Goal: Task Accomplishment & Management: Complete application form

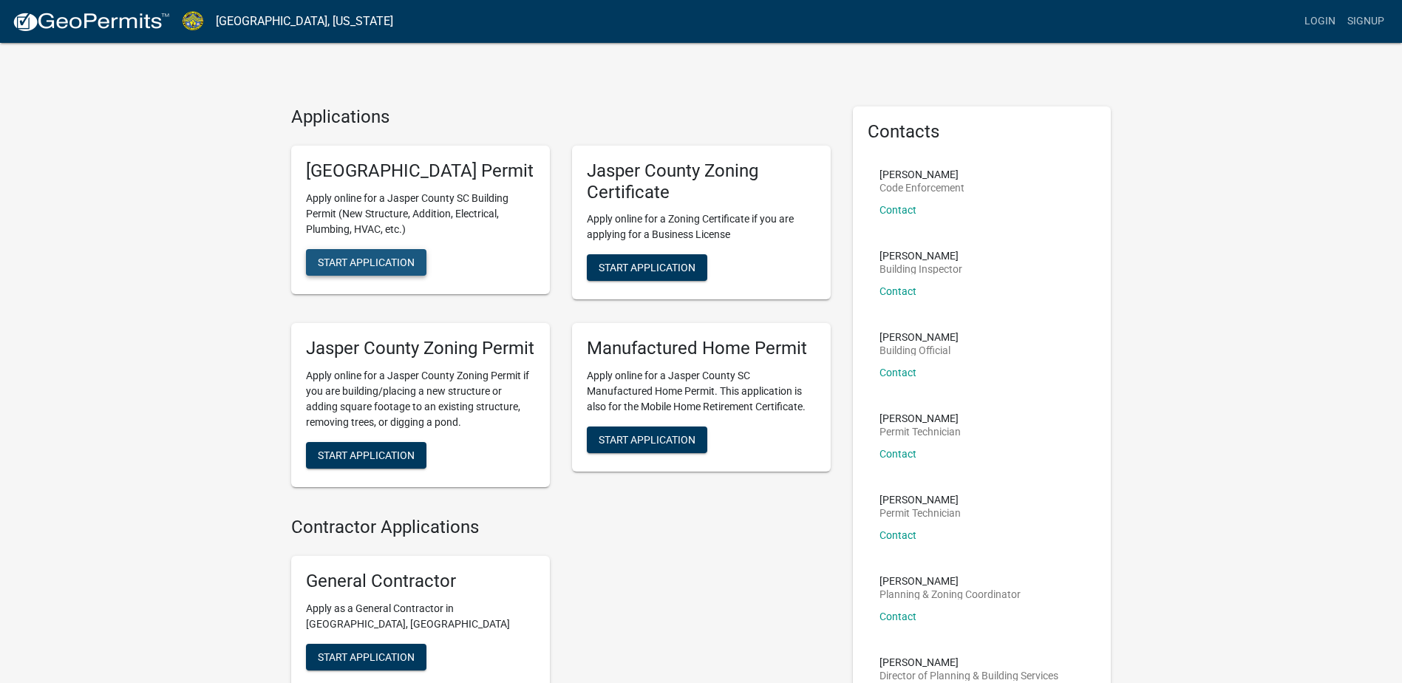
click at [399, 275] on button "Start Application" at bounding box center [366, 262] width 120 height 27
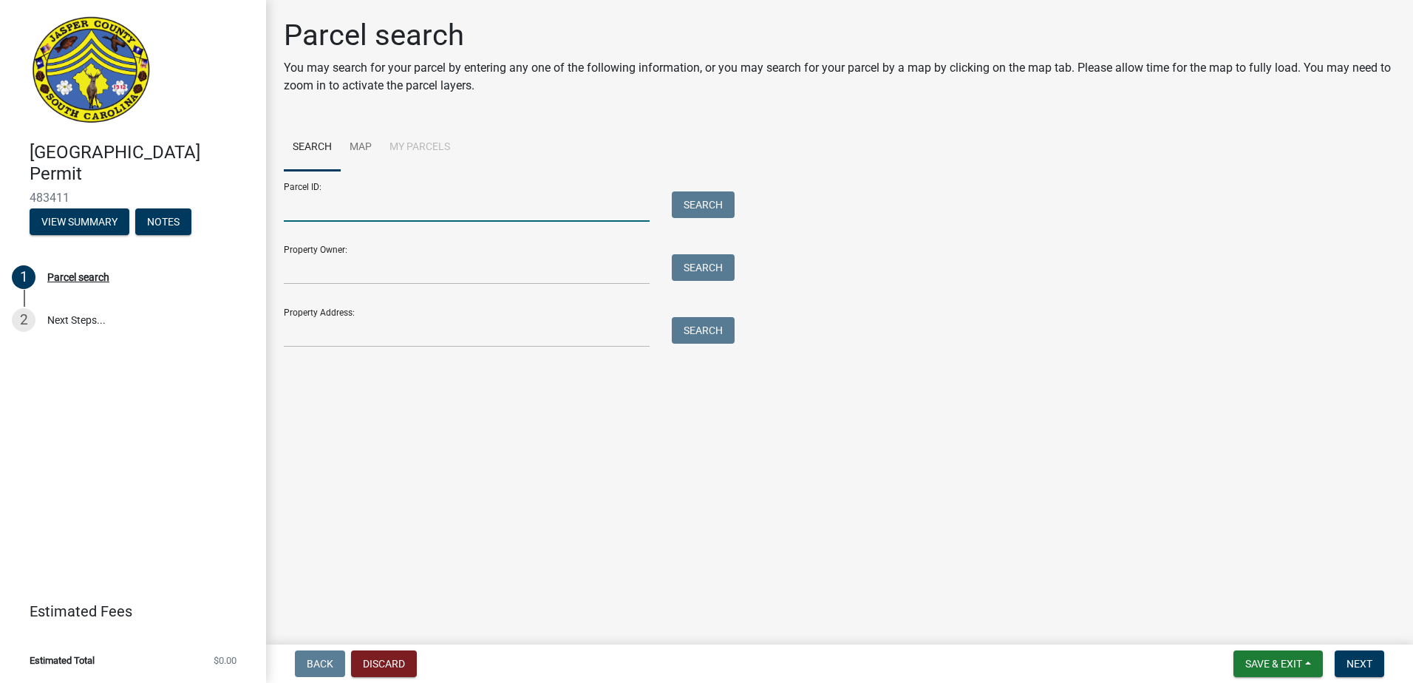
click at [422, 206] on input "Parcel ID:" at bounding box center [467, 206] width 366 height 30
click at [483, 275] on input "Property Owner:" at bounding box center [467, 269] width 366 height 30
type input "[PERSON_NAME]"
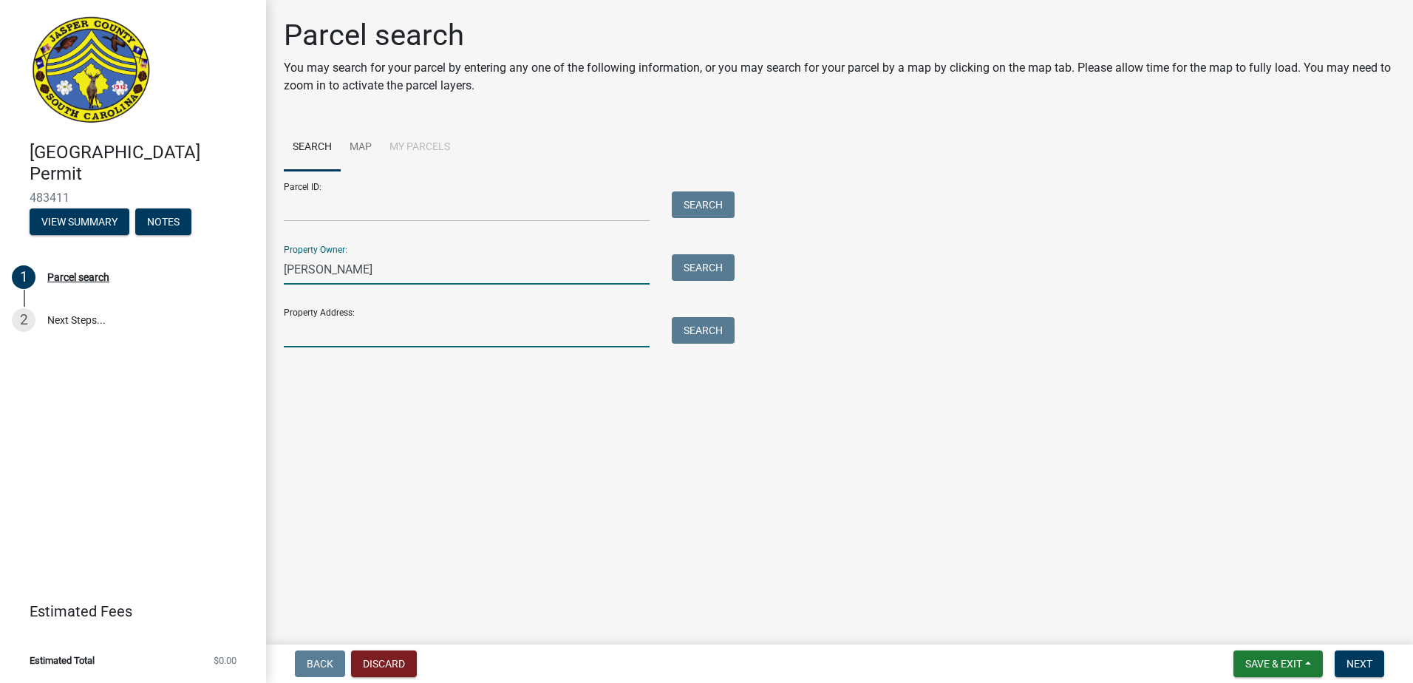
type input "P.O. Box 1641"
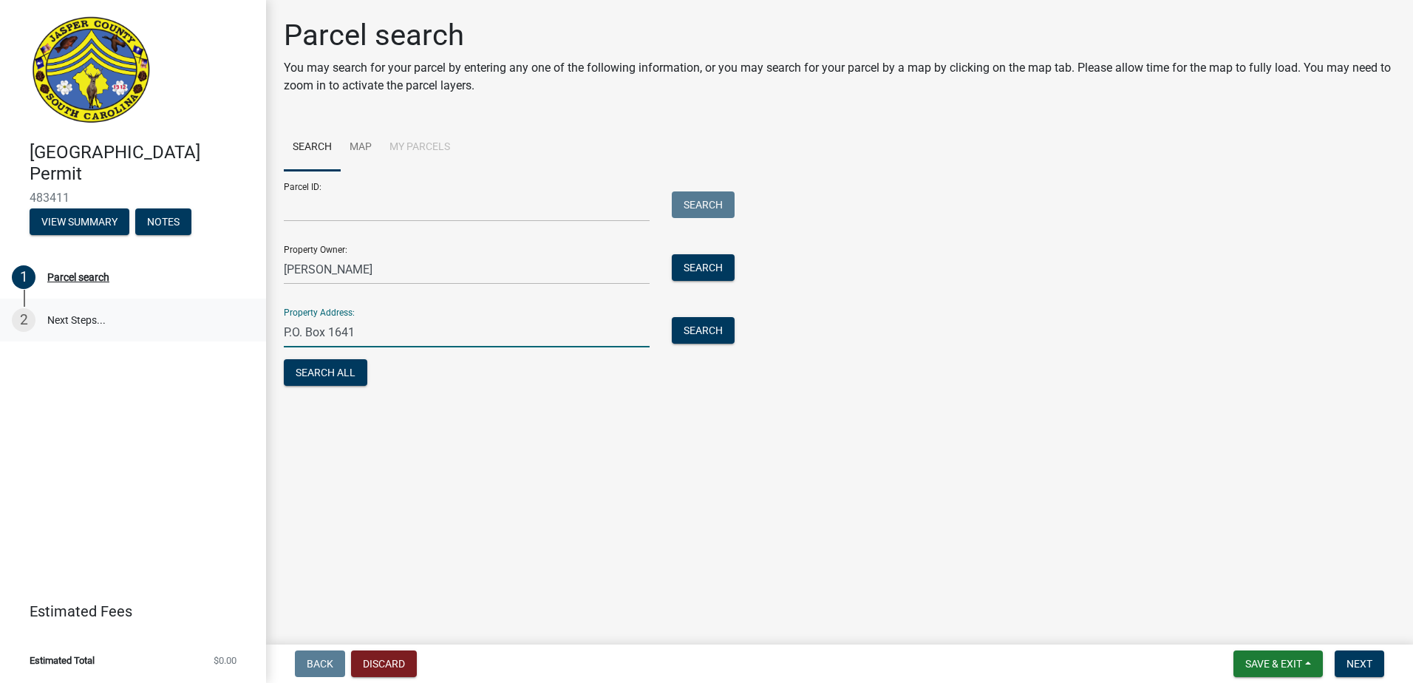
drag, startPoint x: 395, startPoint y: 344, endPoint x: 254, endPoint y: 336, distance: 140.7
click at [254, 336] on div "[GEOGRAPHIC_DATA] Permit 483411 View Summary Notes 1 Parcel search 2 Next Steps…" at bounding box center [706, 341] width 1413 height 683
type input "[STREET_ADDRESS][PERSON_NAME]"
click at [331, 381] on button "Search All" at bounding box center [326, 372] width 84 height 27
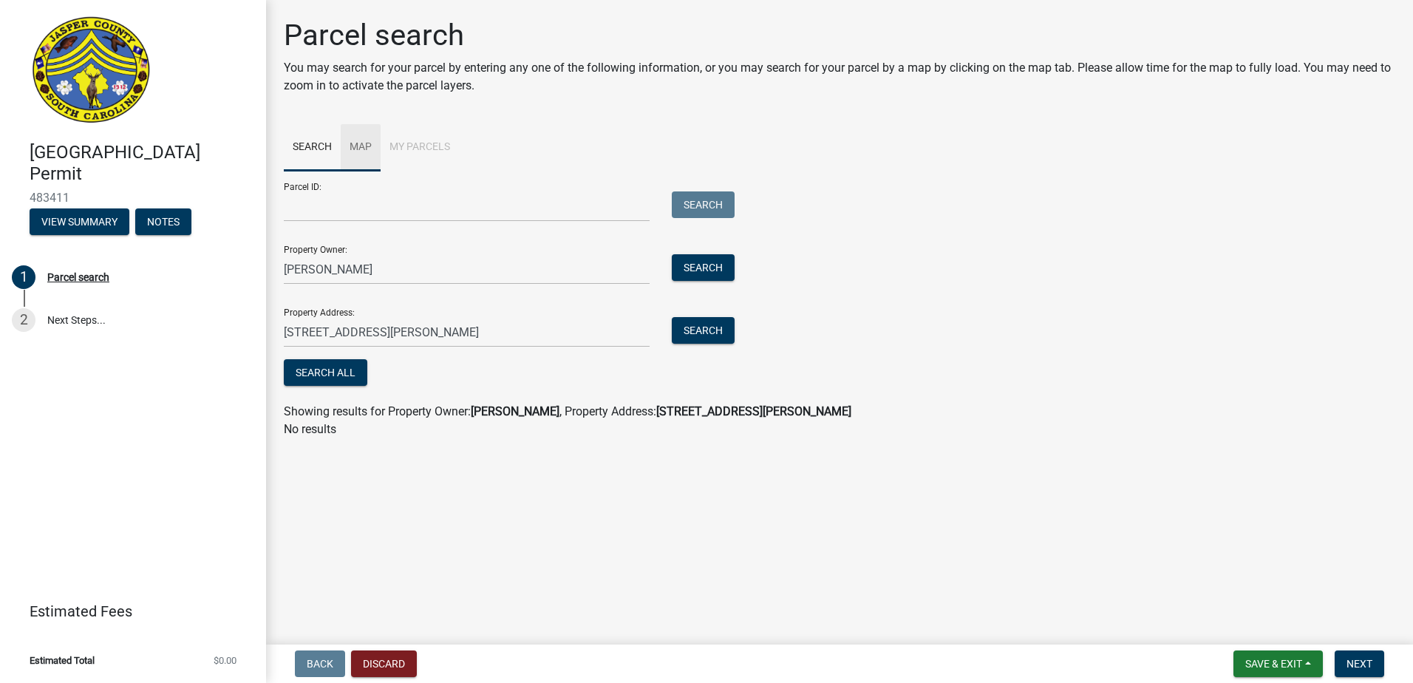
click at [363, 147] on link "Map" at bounding box center [361, 147] width 40 height 47
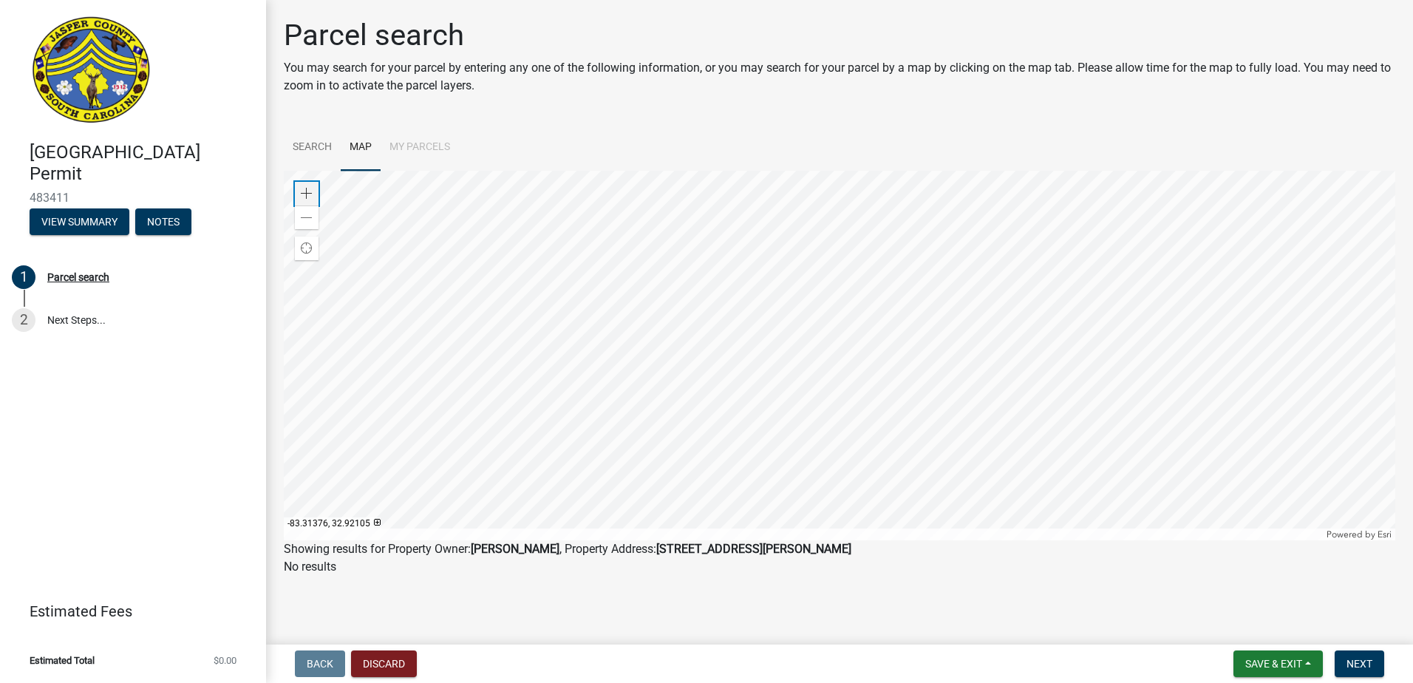
click at [308, 194] on span at bounding box center [307, 194] width 12 height 12
click at [959, 218] on div at bounding box center [840, 356] width 1112 height 370
click at [823, 337] on div at bounding box center [840, 356] width 1112 height 370
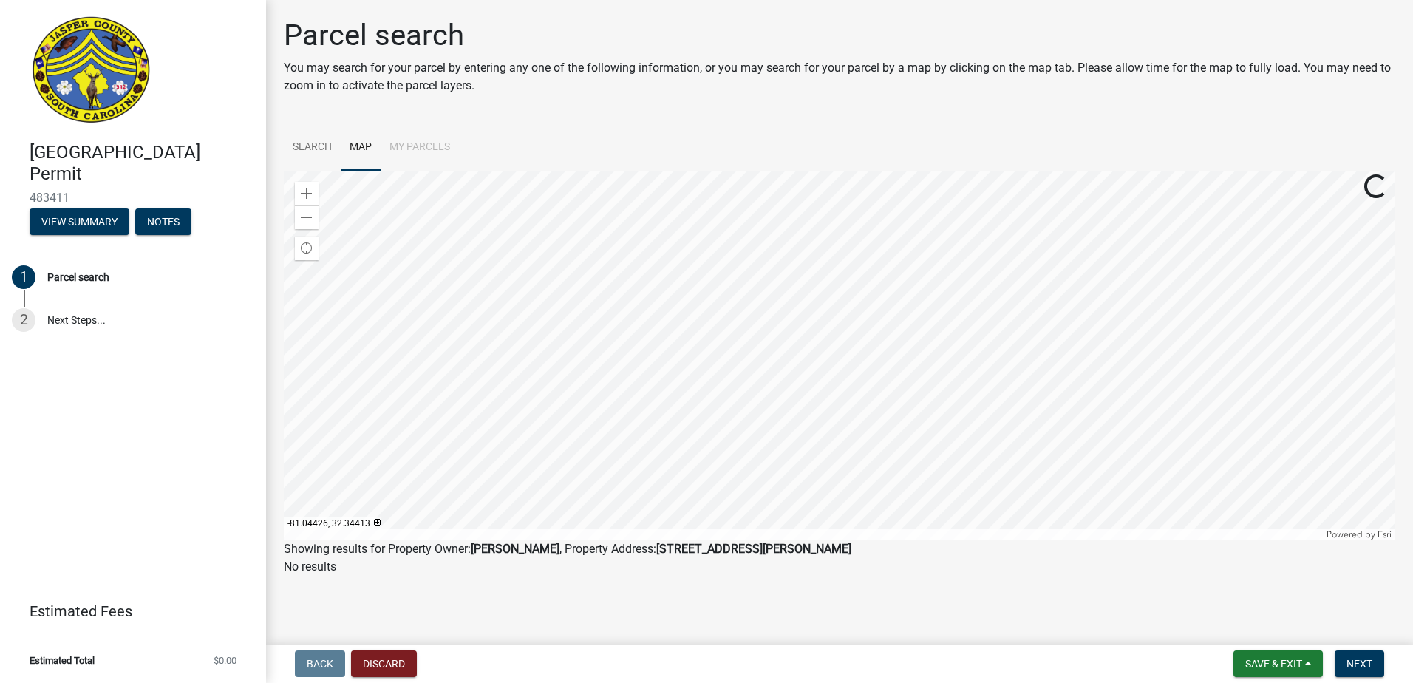
click at [394, 143] on li "My Parcels" at bounding box center [420, 147] width 78 height 47
click at [820, 398] on div at bounding box center [840, 356] width 1112 height 370
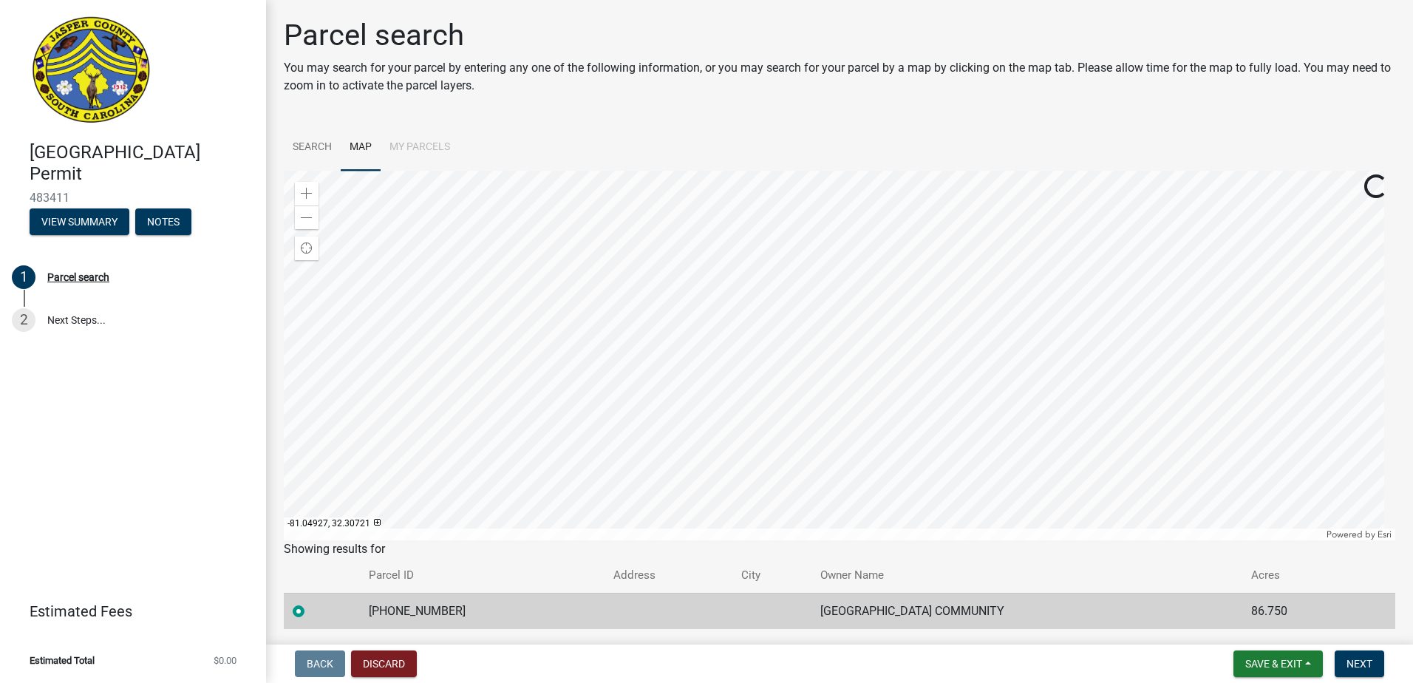
click at [385, 387] on div at bounding box center [840, 356] width 1112 height 370
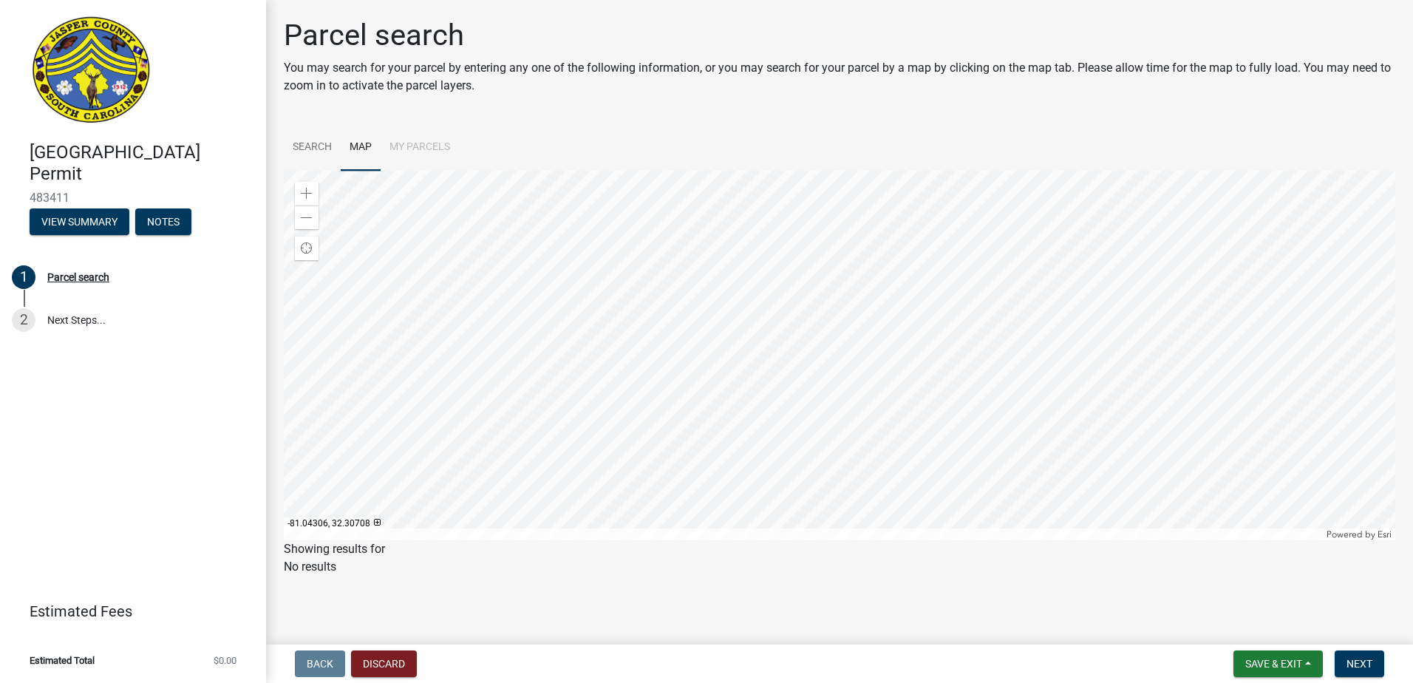
click at [421, 387] on div at bounding box center [840, 356] width 1112 height 370
click at [458, 387] on div at bounding box center [840, 356] width 1112 height 370
click at [488, 389] on div at bounding box center [840, 356] width 1112 height 370
click at [950, 417] on div at bounding box center [840, 356] width 1112 height 370
click at [926, 418] on div at bounding box center [840, 356] width 1112 height 370
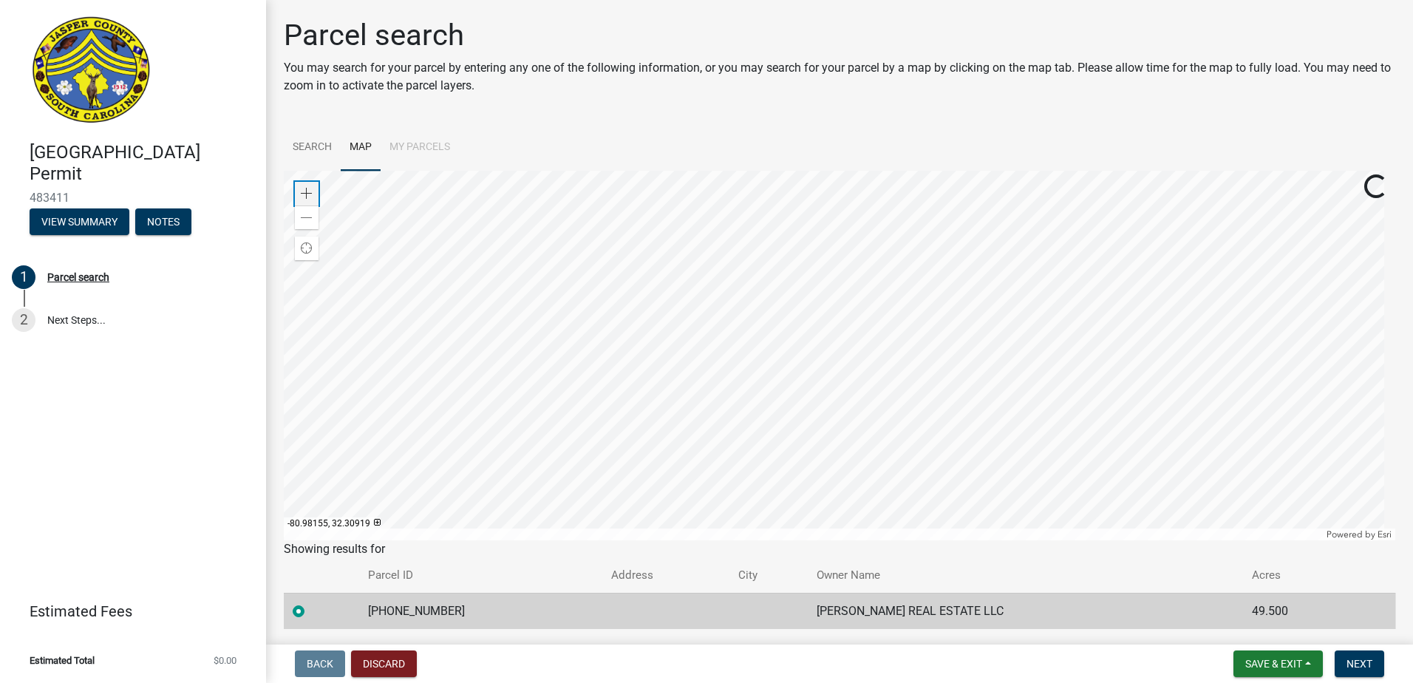
click at [305, 191] on span at bounding box center [307, 194] width 12 height 12
click at [305, 219] on span at bounding box center [307, 218] width 12 height 12
click at [766, 516] on div at bounding box center [840, 356] width 1112 height 370
click at [745, 480] on div at bounding box center [840, 356] width 1112 height 370
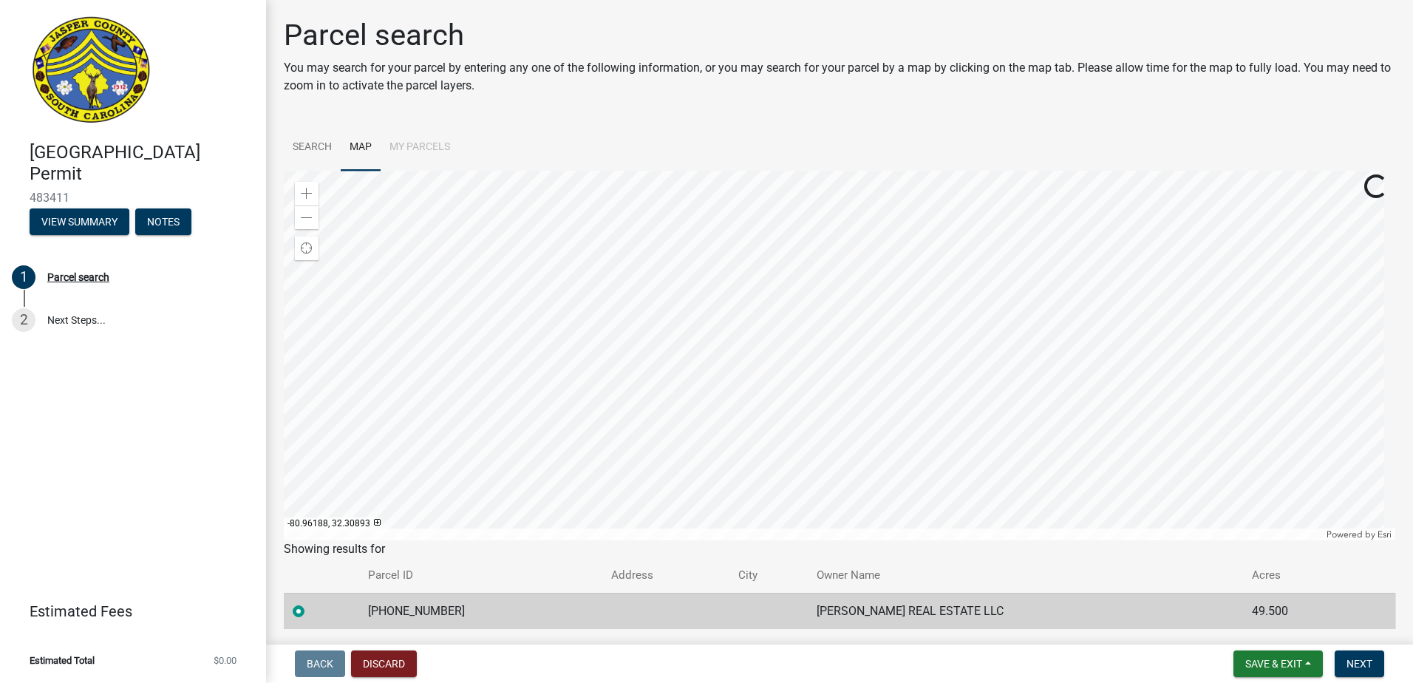
click at [775, 493] on div at bounding box center [840, 356] width 1112 height 370
click at [691, 517] on div at bounding box center [840, 356] width 1112 height 370
click at [684, 478] on div at bounding box center [840, 356] width 1112 height 370
click at [719, 440] on div at bounding box center [840, 356] width 1112 height 370
click at [619, 299] on div at bounding box center [840, 356] width 1112 height 370
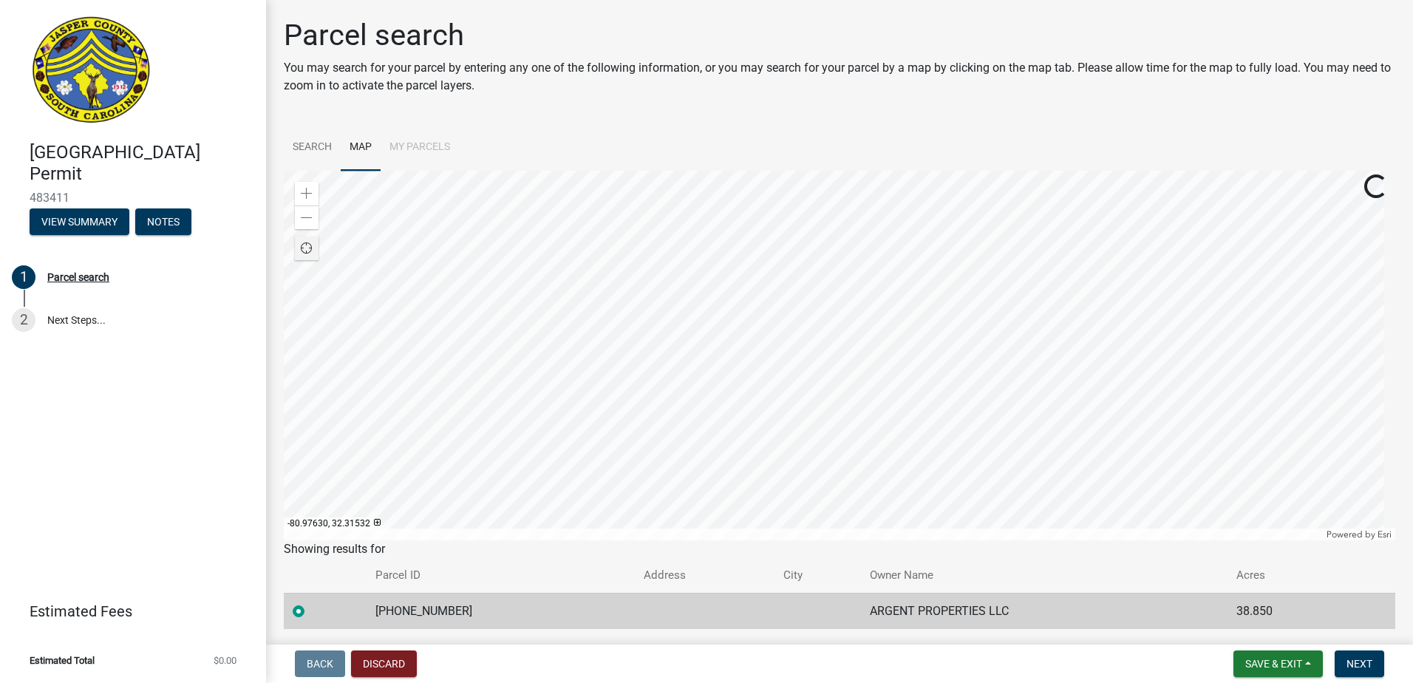
click at [308, 252] on span "Find my location" at bounding box center [307, 248] width 12 height 12
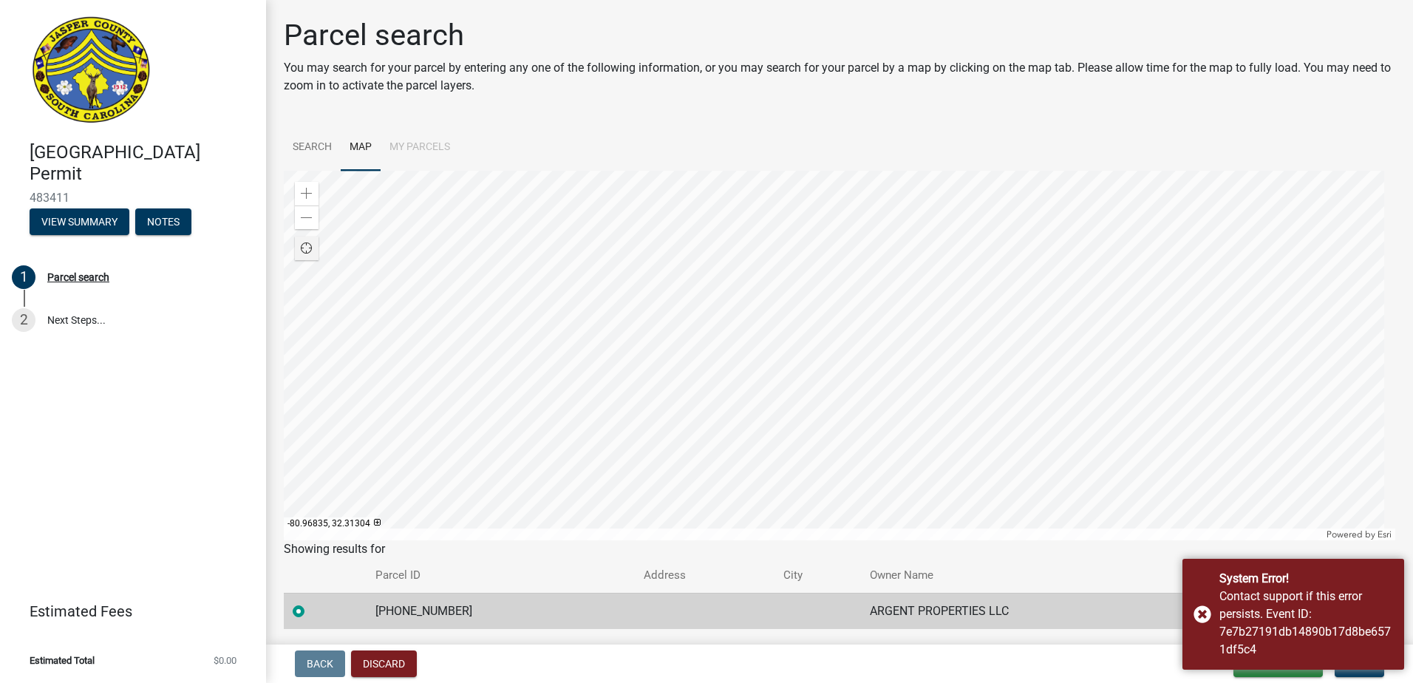
scroll to position [48, 0]
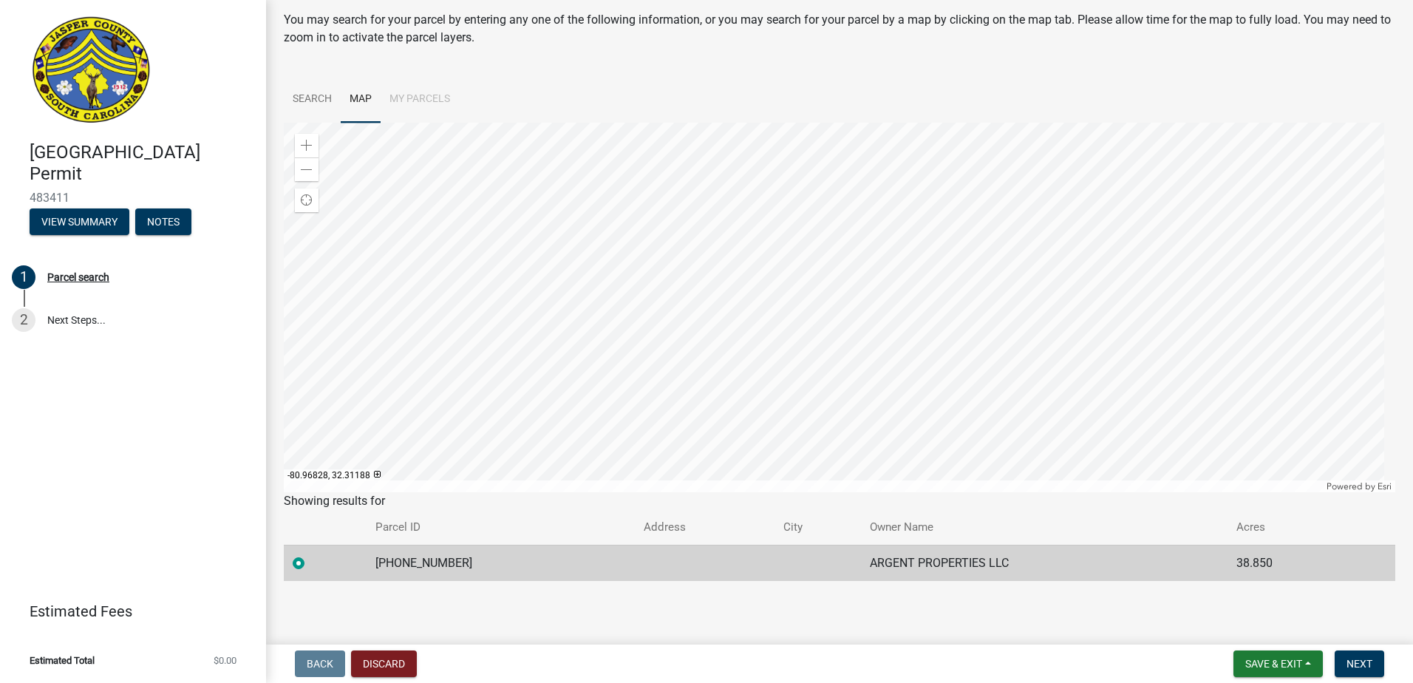
click at [764, 203] on div at bounding box center [840, 308] width 1112 height 370
click at [642, 187] on div at bounding box center [840, 308] width 1112 height 370
click at [526, 313] on div at bounding box center [840, 308] width 1112 height 370
click at [473, 367] on div at bounding box center [840, 308] width 1112 height 370
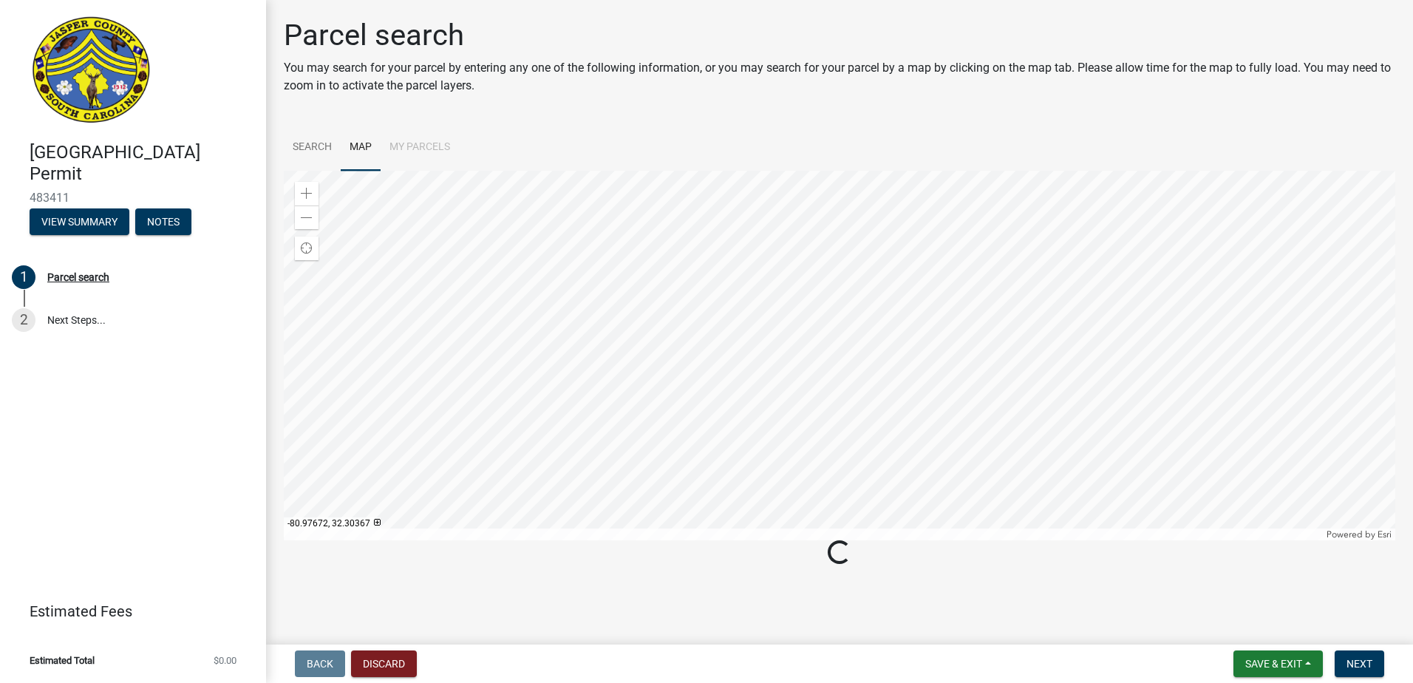
scroll to position [0, 0]
click at [639, 352] on div at bounding box center [840, 356] width 1112 height 370
click at [316, 145] on link "Search" at bounding box center [312, 147] width 57 height 47
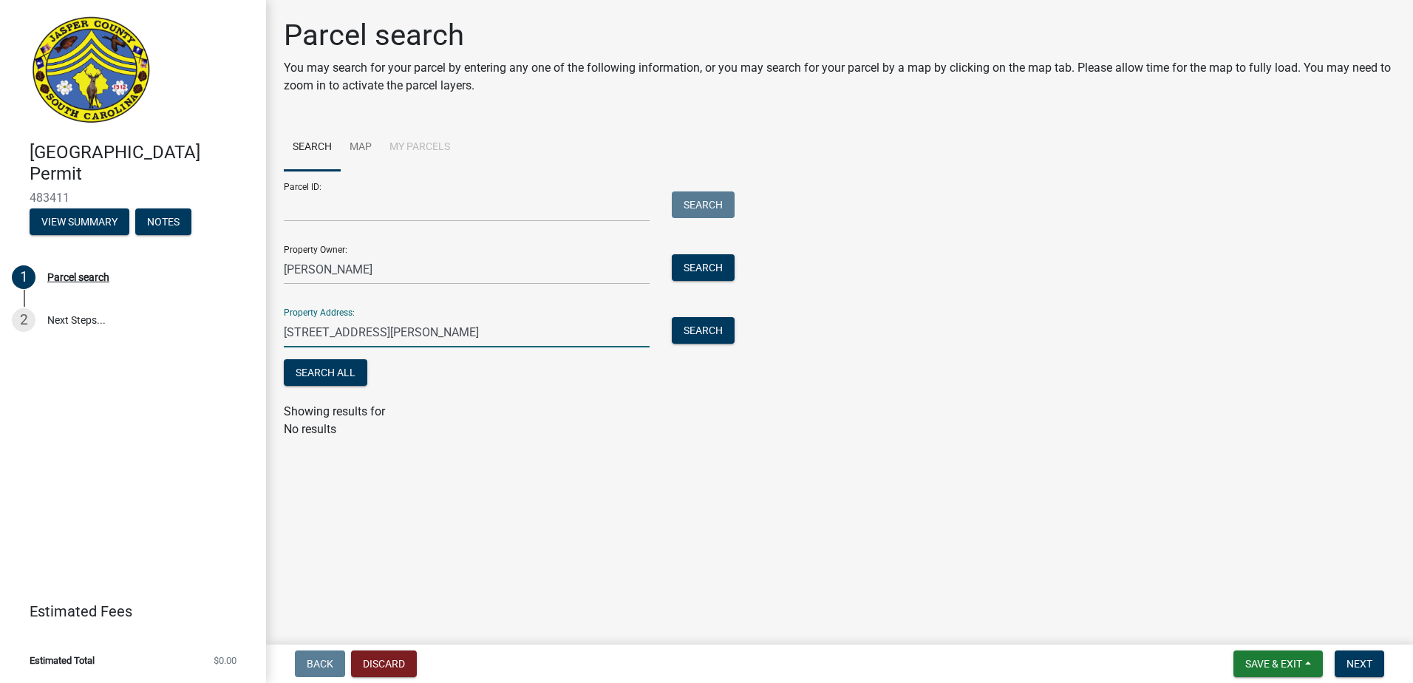
drag, startPoint x: 363, startPoint y: 331, endPoint x: 267, endPoint y: 331, distance: 96.1
click at [267, 331] on div "Parcel search You may search for your parcel by entering any one of the followi…" at bounding box center [839, 235] width 1147 height 434
click at [384, 331] on input "54 POLLY RD" at bounding box center [467, 332] width 366 height 30
click at [709, 324] on button "Search" at bounding box center [703, 330] width 63 height 27
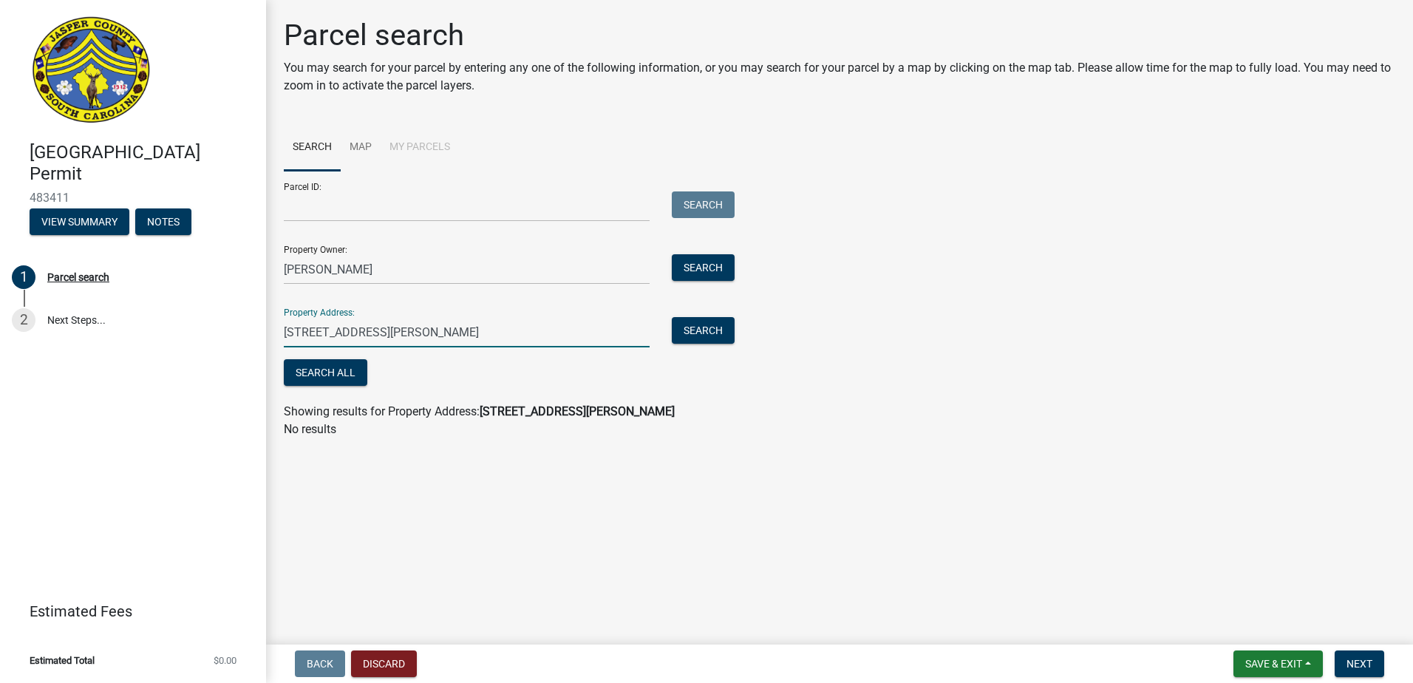
click at [452, 336] on input "54 POLLY RD hardeeville, SC" at bounding box center [467, 332] width 366 height 30
type input "54 POLLY RD"
click at [697, 333] on button "Search" at bounding box center [703, 330] width 63 height 27
click at [346, 313] on div "Property Address: 54 POLLY RD Search" at bounding box center [505, 321] width 443 height 51
click at [350, 325] on input "54 POLLY RD" at bounding box center [467, 332] width 366 height 30
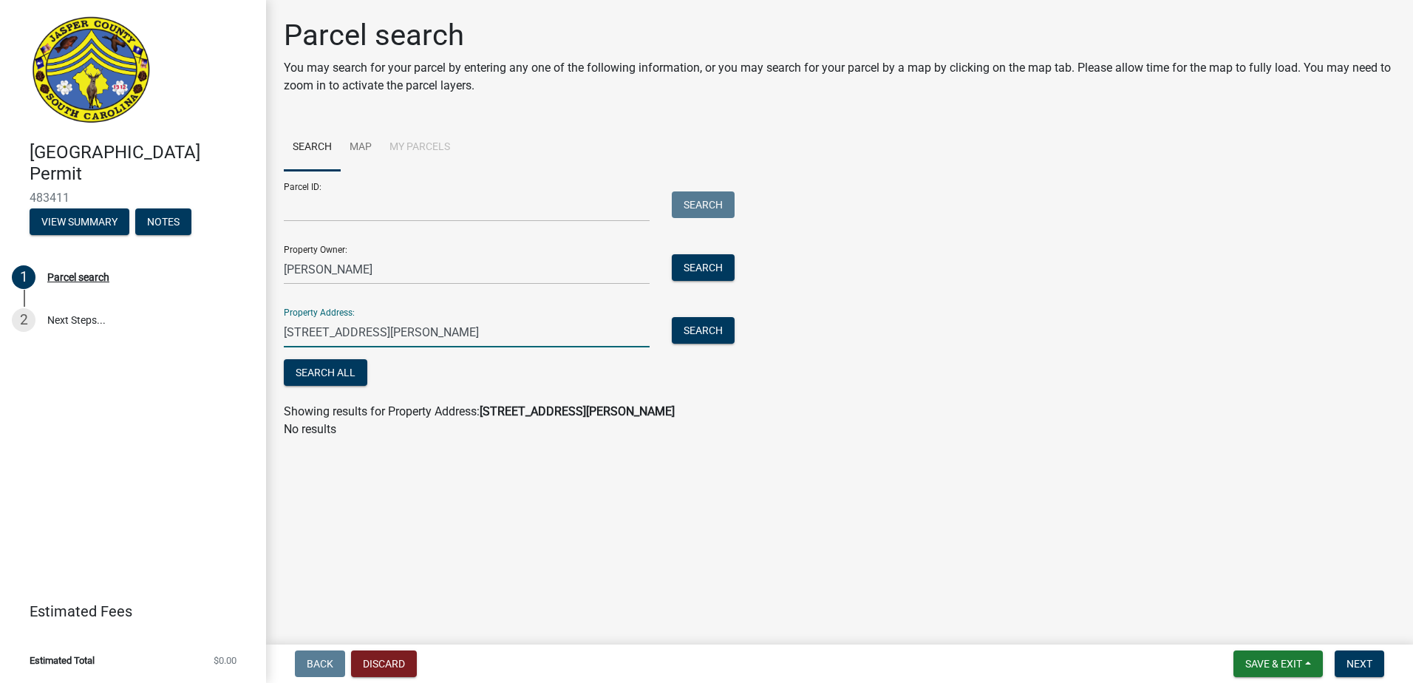
click at [769, 365] on div "Parcel ID: Search Property Owner: April Ford Search Property Address: 54 POLLY …" at bounding box center [840, 280] width 1112 height 219
click at [717, 329] on button "Search" at bounding box center [703, 330] width 63 height 27
click at [379, 339] on input "54 POLLY RD" at bounding box center [467, 332] width 366 height 30
click at [375, 342] on input "54 POLLY RD" at bounding box center [467, 332] width 366 height 30
click at [87, 222] on button "View Summary" at bounding box center [80, 221] width 100 height 27
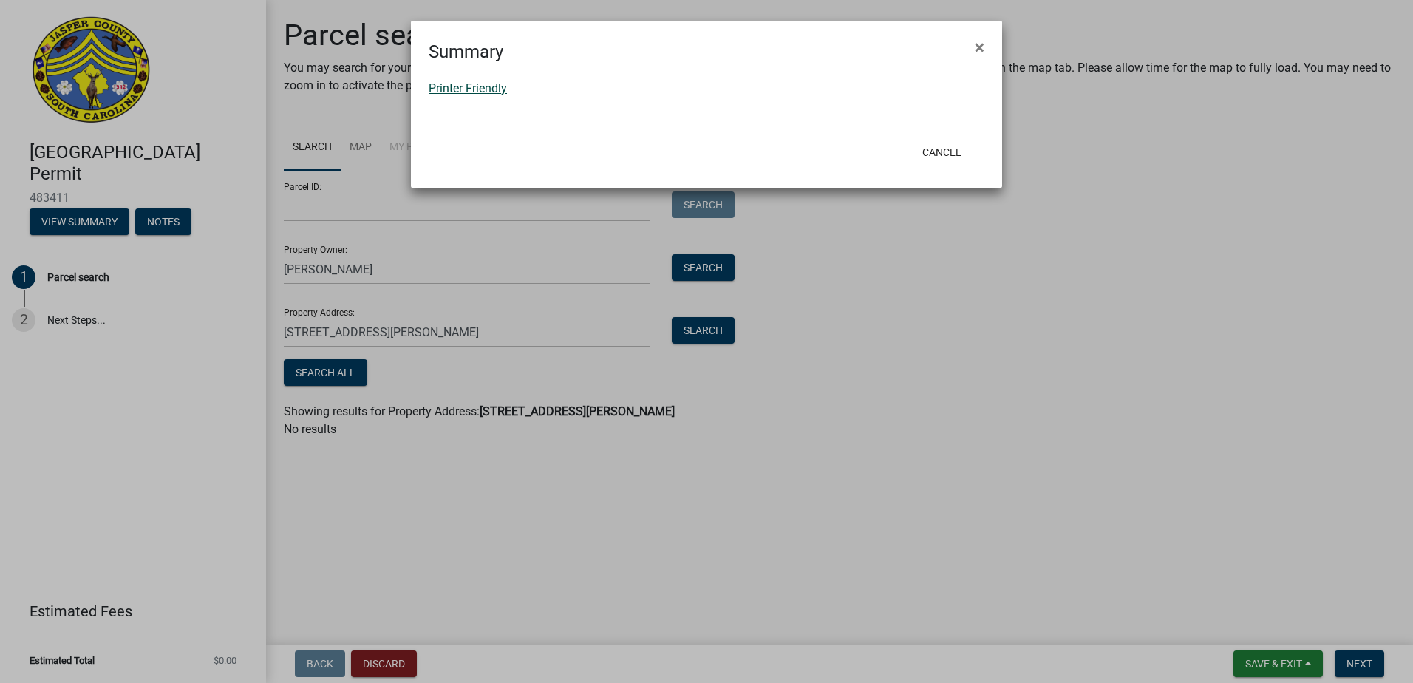
click at [492, 87] on link "Printer Friendly" at bounding box center [468, 88] width 78 height 14
click at [984, 48] on span "×" at bounding box center [980, 47] width 10 height 21
